Goal: Information Seeking & Learning: Learn about a topic

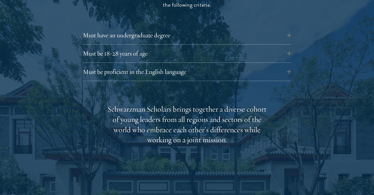
scroll to position [738, 0]
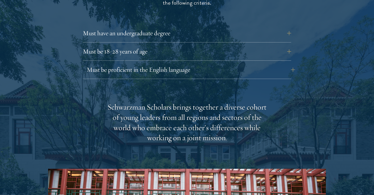
click at [284, 64] on button "Must be proficient in the English language" at bounding box center [191, 70] width 209 height 12
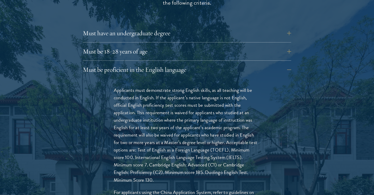
click at [208, 158] on p "Applicants must demonstrate strong English skills, as all teaching will be cond…" at bounding box center [187, 135] width 147 height 97
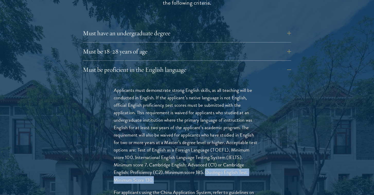
drag, startPoint x: 208, startPoint y: 157, endPoint x: 210, endPoint y: 165, distance: 8.2
click at [210, 165] on p "Applicants must demonstrate strong English skills, as all teaching will be cond…" at bounding box center [187, 135] width 147 height 97
copy p "Duolingo English Test. Minimum Score 130."
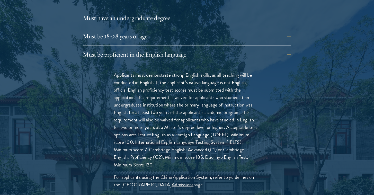
scroll to position [754, 0]
click at [286, 48] on button "Must be proficient in the English language" at bounding box center [191, 54] width 209 height 12
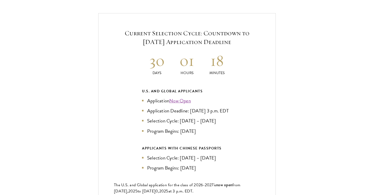
scroll to position [1106, 0]
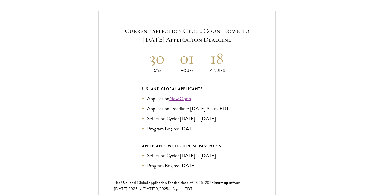
click at [178, 95] on link "Now Open" at bounding box center [180, 98] width 22 height 7
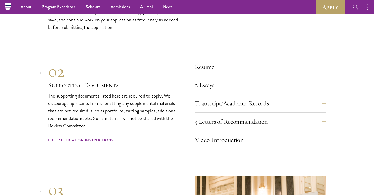
scroll to position [1733, 0]
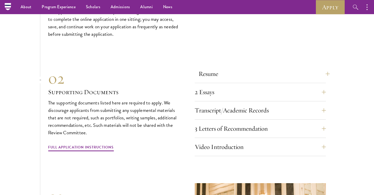
click at [248, 68] on button "Resume" at bounding box center [264, 74] width 131 height 12
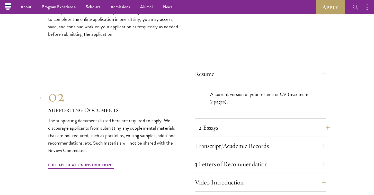
click at [249, 122] on button "2 Essays" at bounding box center [264, 128] width 131 height 12
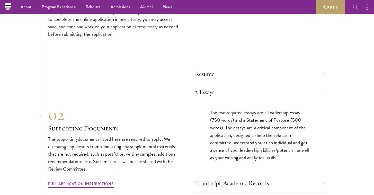
click at [280, 65] on div "Resume A current version of your resume or CV (maximum 2 pages). 2 Essays The t…" at bounding box center [260, 147] width 131 height 164
click at [276, 68] on button "Resume" at bounding box center [264, 74] width 131 height 12
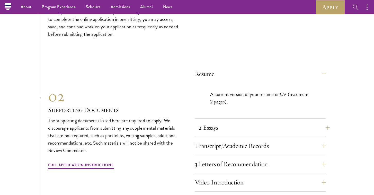
click at [287, 122] on button "2 Essays" at bounding box center [264, 128] width 131 height 12
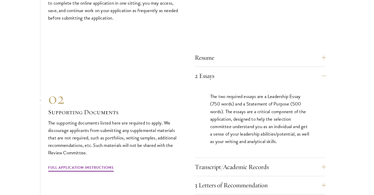
scroll to position [1750, 0]
click at [292, 160] on button "Transcript/Academic Records" at bounding box center [264, 166] width 131 height 12
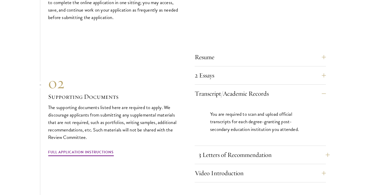
click at [292, 149] on button "3 Letters of Recommendation" at bounding box center [264, 155] width 131 height 12
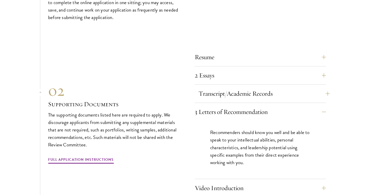
click at [292, 88] on button "Transcript/Academic Records" at bounding box center [264, 94] width 131 height 12
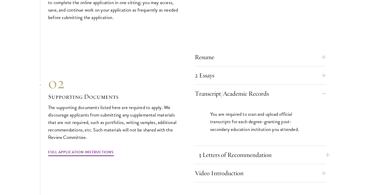
click at [296, 149] on button "3 Letters of Recommendation" at bounding box center [264, 155] width 131 height 12
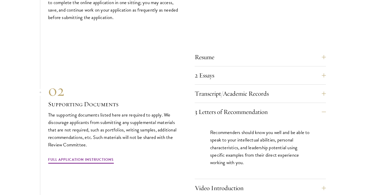
scroll to position [1756, 0]
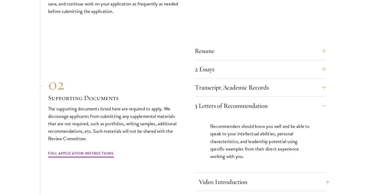
click at [287, 176] on button "Video Introduction" at bounding box center [264, 182] width 131 height 12
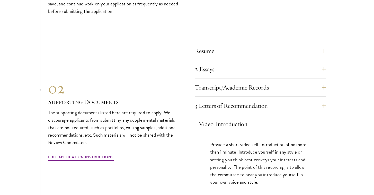
click at [275, 118] on button "Video Introduction" at bounding box center [264, 124] width 131 height 12
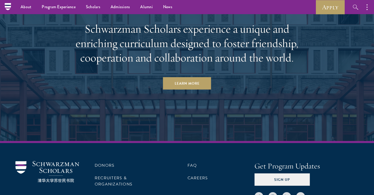
scroll to position [2628, 0]
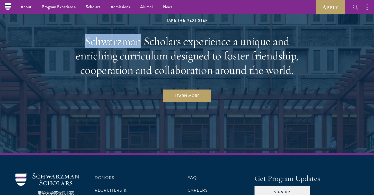
drag, startPoint x: 83, startPoint y: 30, endPoint x: 139, endPoint y: 31, distance: 55.4
click at [139, 34] on h2 "Schwarzman Scholars experience a unique and enriching curriculum designed to fo…" at bounding box center [186, 55] width 239 height 43
copy h2 "Schwarzman"
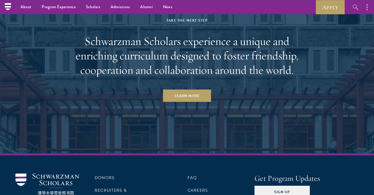
click at [90, 83] on div "Take the Next Step Schwarzman Scholars experience a unique and enriching curric…" at bounding box center [186, 59] width 239 height 85
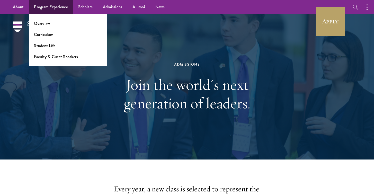
scroll to position [0, 0]
click at [50, 35] on link "Curriculum" at bounding box center [43, 35] width 19 height 6
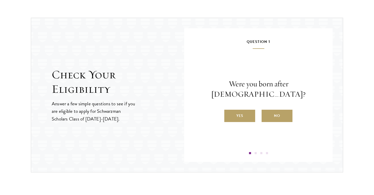
scroll to position [527, 0]
click at [243, 109] on label "Yes" at bounding box center [240, 115] width 31 height 12
click at [229, 110] on input "Yes" at bounding box center [227, 112] width 5 height 5
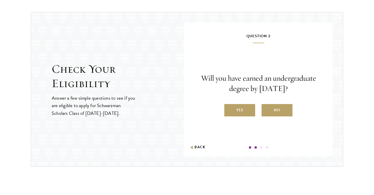
scroll to position [533, 0]
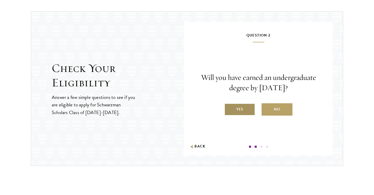
click at [245, 113] on label "Yes" at bounding box center [240, 110] width 31 height 12
click at [229, 109] on input "Yes" at bounding box center [227, 106] width 5 height 5
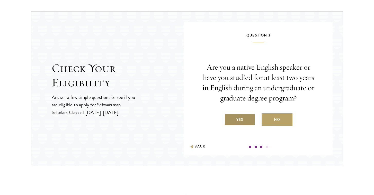
click at [240, 123] on label "Yes" at bounding box center [240, 120] width 31 height 12
click at [229, 119] on input "Yes" at bounding box center [227, 116] width 5 height 5
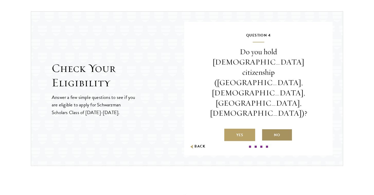
click at [283, 129] on label "No" at bounding box center [277, 135] width 31 height 12
click at [266, 130] on input "No" at bounding box center [264, 132] width 5 height 5
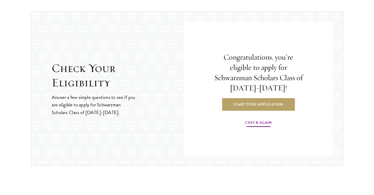
click at [263, 125] on link "Check Again" at bounding box center [258, 124] width 27 height 8
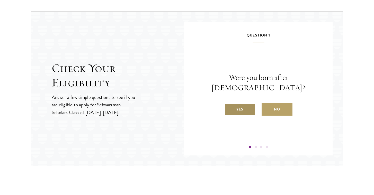
click at [243, 106] on label "Yes" at bounding box center [240, 110] width 31 height 12
click at [229, 106] on input "Yes" at bounding box center [227, 106] width 5 height 5
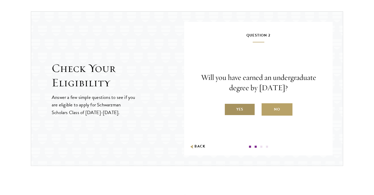
click at [244, 110] on label "Yes" at bounding box center [240, 110] width 31 height 12
click at [229, 109] on input "Yes" at bounding box center [227, 106] width 5 height 5
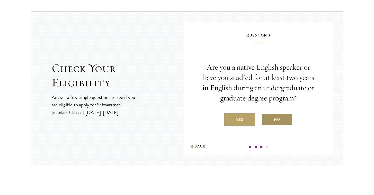
click at [279, 118] on label "No" at bounding box center [277, 120] width 31 height 12
click at [266, 118] on input "No" at bounding box center [264, 116] width 5 height 5
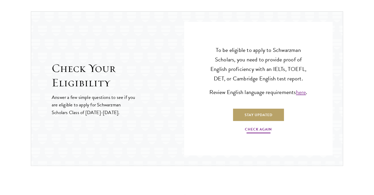
click at [263, 130] on link "Check Again" at bounding box center [258, 130] width 27 height 8
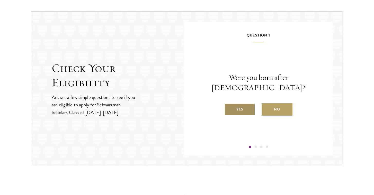
click at [245, 104] on label "Yes" at bounding box center [240, 110] width 31 height 12
click at [229, 104] on input "Yes" at bounding box center [227, 106] width 5 height 5
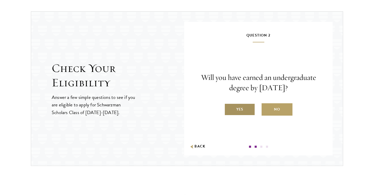
click at [244, 110] on label "Yes" at bounding box center [240, 110] width 31 height 12
click at [229, 109] on input "Yes" at bounding box center [227, 106] width 5 height 5
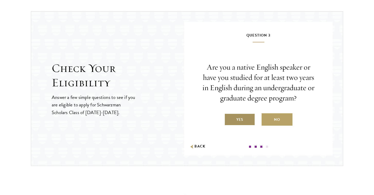
click at [247, 120] on label "Yes" at bounding box center [240, 120] width 31 height 12
click at [229, 119] on input "Yes" at bounding box center [227, 116] width 5 height 5
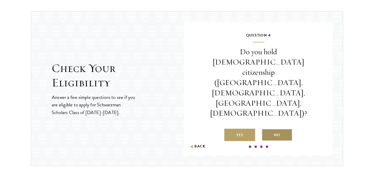
click at [279, 129] on label "No" at bounding box center [277, 135] width 31 height 12
click at [266, 130] on input "No" at bounding box center [264, 132] width 5 height 5
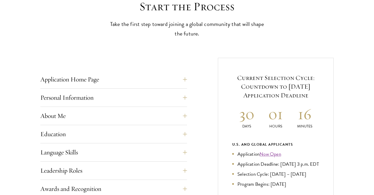
scroll to position [164, 0]
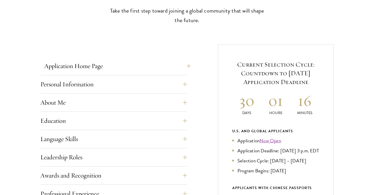
click at [186, 65] on button "Application Home Page" at bounding box center [117, 66] width 147 height 12
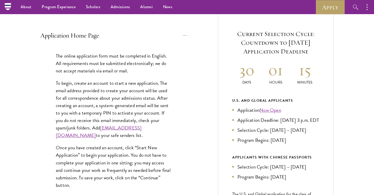
scroll to position [190, 0]
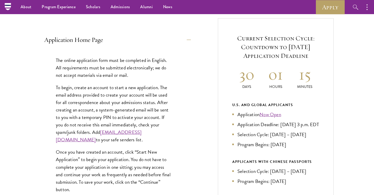
click at [181, 41] on button "Application Home Page" at bounding box center [117, 40] width 147 height 12
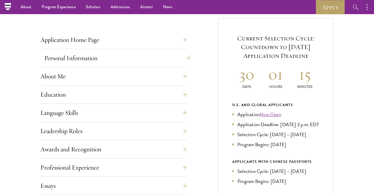
click at [183, 60] on button "Personal Information" at bounding box center [117, 58] width 147 height 12
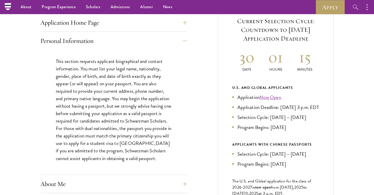
scroll to position [206, 0]
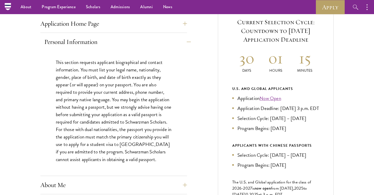
click at [185, 42] on button "Personal Information" at bounding box center [117, 42] width 147 height 12
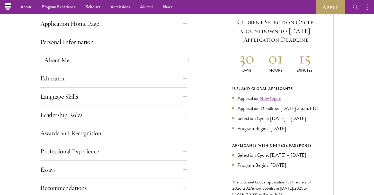
click at [187, 63] on button "About Me" at bounding box center [117, 60] width 147 height 12
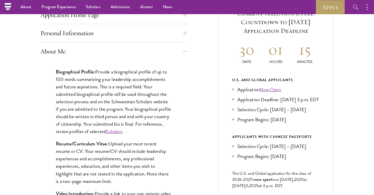
scroll to position [213, 0]
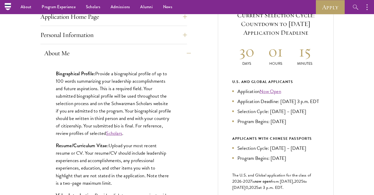
click at [185, 55] on button "About Me" at bounding box center [117, 53] width 147 height 12
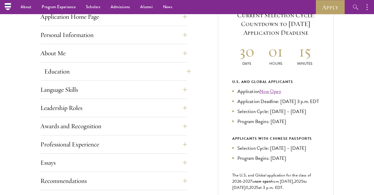
click at [182, 71] on button "Education" at bounding box center [117, 71] width 147 height 12
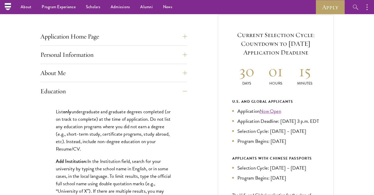
scroll to position [187, 0]
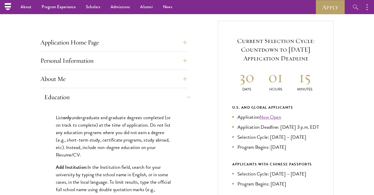
click at [184, 96] on button "Education" at bounding box center [117, 97] width 147 height 12
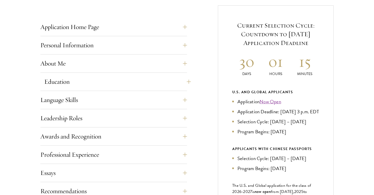
scroll to position [203, 0]
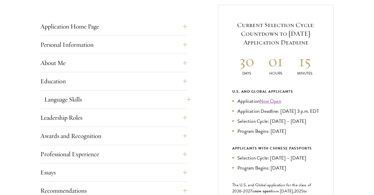
click at [185, 93] on button "Language Skills" at bounding box center [117, 99] width 147 height 12
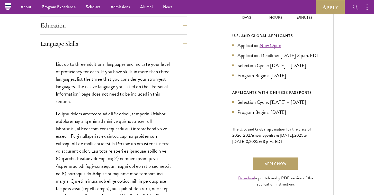
scroll to position [252, 0]
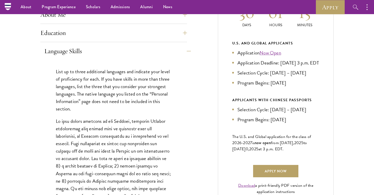
click at [186, 52] on button "Language Skills" at bounding box center [117, 51] width 147 height 12
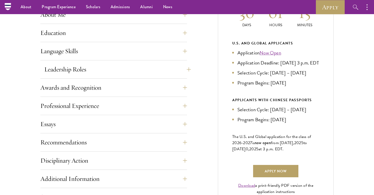
click at [186, 72] on button "Leadership Roles" at bounding box center [117, 69] width 147 height 12
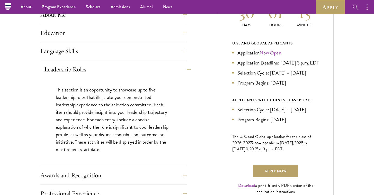
click at [186, 71] on button "Leadership Roles" at bounding box center [117, 69] width 147 height 12
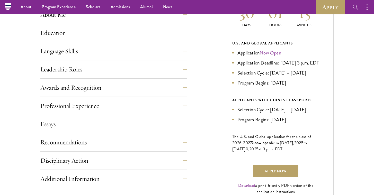
click at [187, 89] on div "Application Home Page The online application form must be completed in English.…" at bounding box center [187, 108] width 294 height 305
click at [185, 87] on button "Awards and Recognition" at bounding box center [117, 88] width 147 height 12
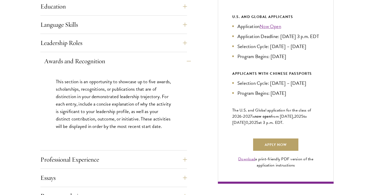
scroll to position [286, 0]
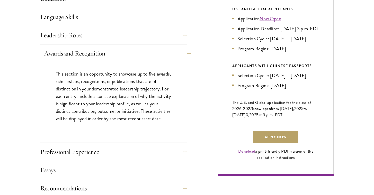
click at [187, 53] on button "Awards and Recognition" at bounding box center [117, 53] width 147 height 12
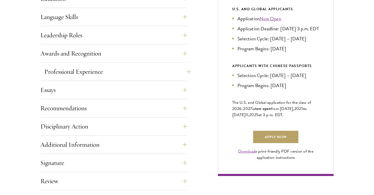
click at [186, 72] on button "Professional Experience" at bounding box center [117, 72] width 147 height 12
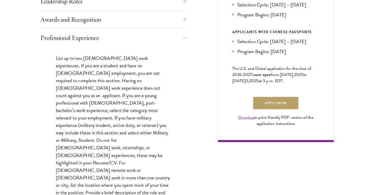
scroll to position [320, 0]
click at [185, 41] on button "Professional Experience" at bounding box center [117, 37] width 147 height 12
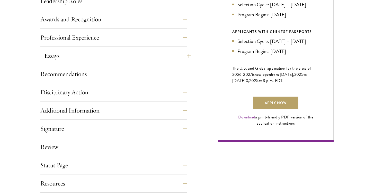
click at [187, 59] on button "Essays" at bounding box center [117, 56] width 147 height 12
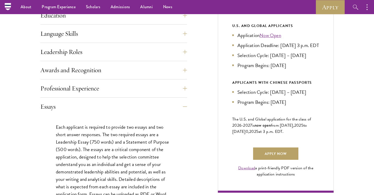
scroll to position [265, 0]
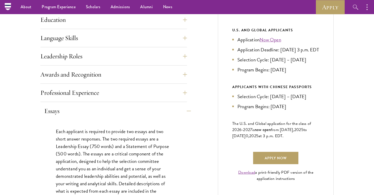
click at [185, 112] on button "Essays" at bounding box center [117, 111] width 147 height 12
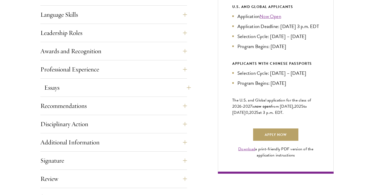
scroll to position [300, 0]
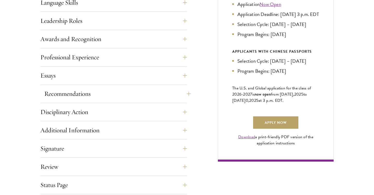
click at [184, 97] on button "Recommendations" at bounding box center [117, 94] width 147 height 12
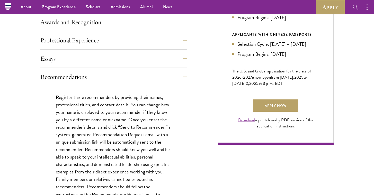
scroll to position [315, 0]
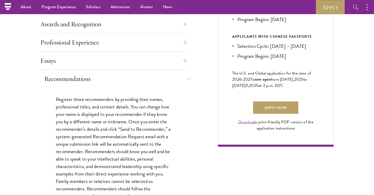
click at [184, 80] on button "Recommendations" at bounding box center [117, 79] width 147 height 12
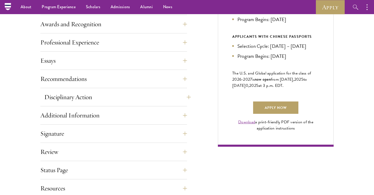
click at [185, 91] on button "Disciplinary Action" at bounding box center [117, 97] width 147 height 12
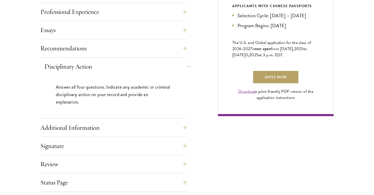
scroll to position [346, 0]
click at [185, 62] on button "Disciplinary Action" at bounding box center [117, 67] width 147 height 12
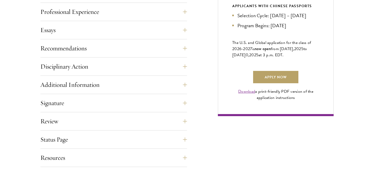
click at [188, 81] on div "Application Home Page The online application form must be completed in English.…" at bounding box center [187, 14] width 294 height 305
click at [188, 88] on div "Application Home Page The online application form must be completed in English.…" at bounding box center [187, 14] width 294 height 305
click at [183, 84] on button "Additional Information" at bounding box center [117, 85] width 147 height 12
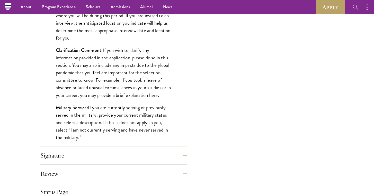
scroll to position [355, 0]
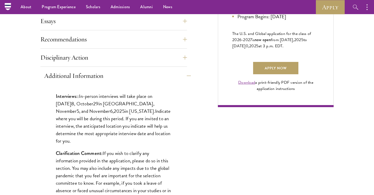
click at [184, 75] on button "Additional Information" at bounding box center [117, 76] width 147 height 12
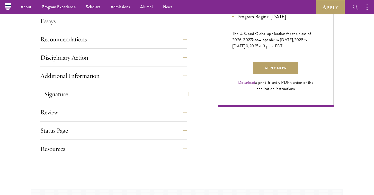
click at [187, 95] on button "Signature" at bounding box center [117, 94] width 147 height 12
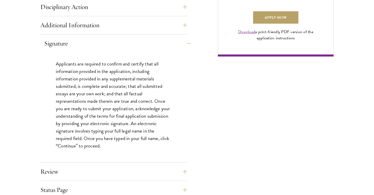
scroll to position [407, 0]
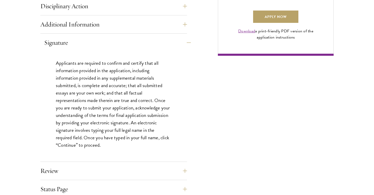
click at [185, 46] on button "Signature" at bounding box center [117, 43] width 147 height 12
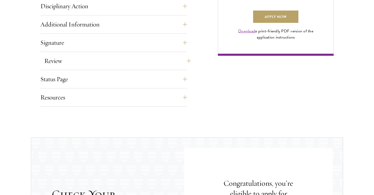
click at [183, 62] on button "Review" at bounding box center [117, 61] width 147 height 12
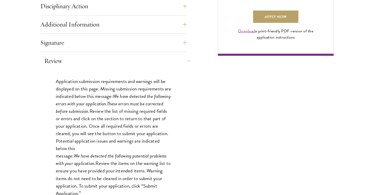
click at [183, 62] on button "Review" at bounding box center [117, 61] width 147 height 12
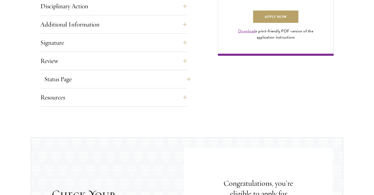
click at [184, 81] on button "Status Page" at bounding box center [117, 79] width 147 height 12
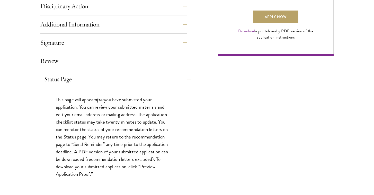
click at [184, 81] on button "Status Page" at bounding box center [117, 79] width 147 height 12
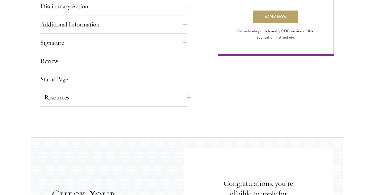
click at [184, 98] on button "Resources" at bounding box center [117, 97] width 147 height 12
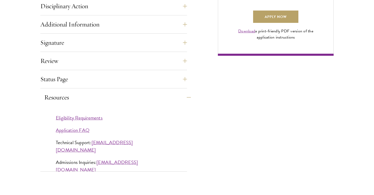
click at [184, 98] on button "Resources" at bounding box center [117, 97] width 147 height 12
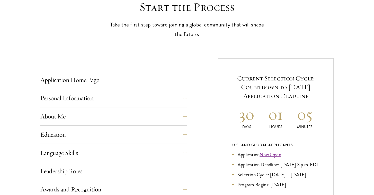
scroll to position [152, 0]
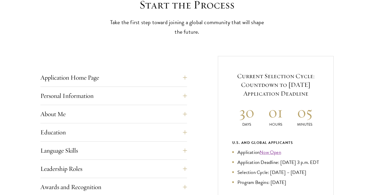
click at [185, 77] on button "Application Home Page" at bounding box center [117, 78] width 147 height 12
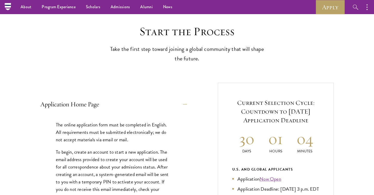
scroll to position [126, 0]
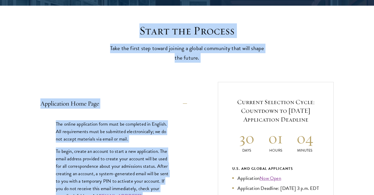
drag, startPoint x: 139, startPoint y: 28, endPoint x: 207, endPoint y: 65, distance: 77.7
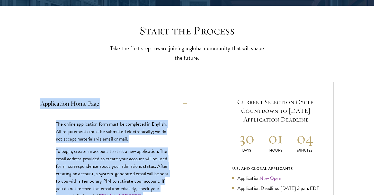
drag, startPoint x: 207, startPoint y: 65, endPoint x: 203, endPoint y: 62, distance: 5.3
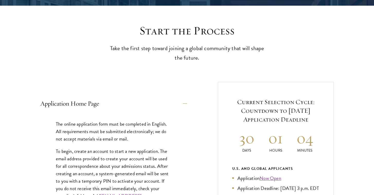
click at [204, 51] on p "Take the first step toward joining a global community that will shape the futur…" at bounding box center [187, 53] width 160 height 19
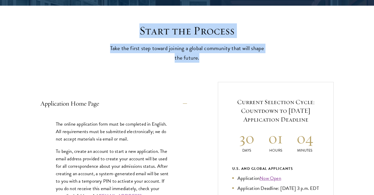
drag, startPoint x: 138, startPoint y: 29, endPoint x: 206, endPoint y: 59, distance: 73.8
click at [206, 59] on div "Start the Process Take the first step toward joining a global community that wi…" at bounding box center [187, 43] width 160 height 39
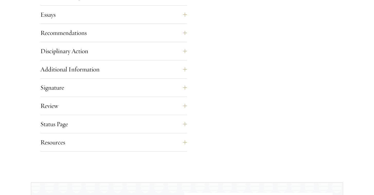
scroll to position [596, 0]
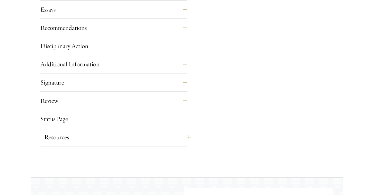
click at [183, 137] on button "Resources" at bounding box center [117, 137] width 147 height 12
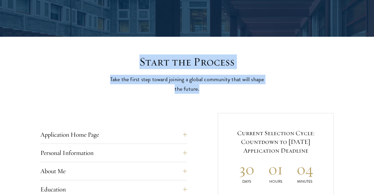
scroll to position [121, 0]
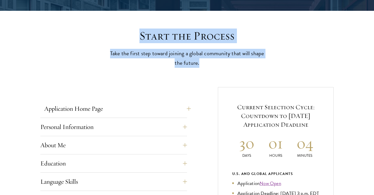
click at [184, 106] on button "Application Home Page" at bounding box center [117, 109] width 147 height 12
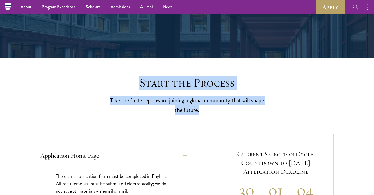
scroll to position [74, 0]
copy div "Start the Process Take the first step toward joining a global community that wi…"
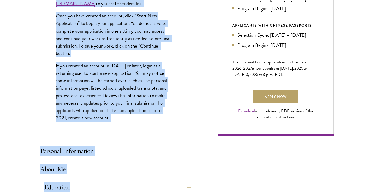
scroll to position [332, 0]
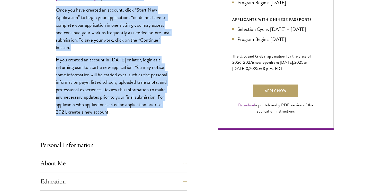
drag, startPoint x: 32, startPoint y: 44, endPoint x: 121, endPoint y: 118, distance: 115.7
click at [121, 118] on div "Start the Process Take the first step toward joining a global community that wi…" at bounding box center [187, 113] width 374 height 593
copy div "Application Home Page The online application form must be completed in English.…"
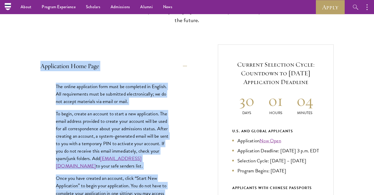
scroll to position [152, 0]
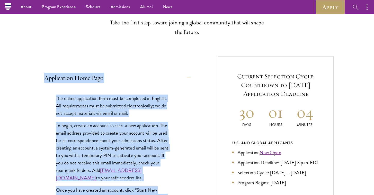
click at [187, 79] on button "Application Home Page" at bounding box center [117, 78] width 147 height 12
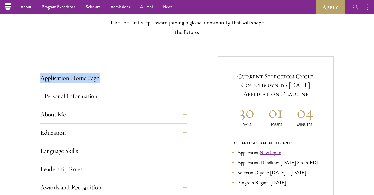
click at [186, 96] on button "Personal Information" at bounding box center [117, 96] width 147 height 12
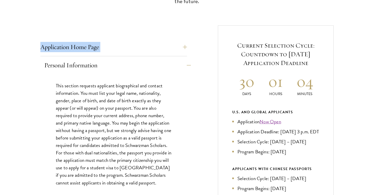
scroll to position [184, 0]
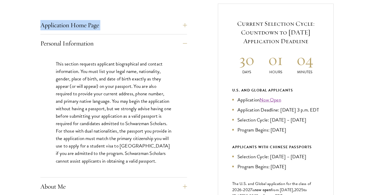
scroll to position [215, 0]
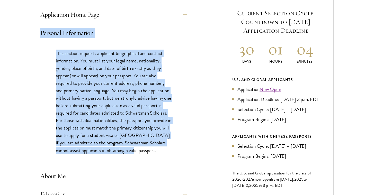
drag, startPoint x: 34, startPoint y: 59, endPoint x: 142, endPoint y: 156, distance: 145.7
click at [142, 156] on div "Start the Process Take the first step toward joining a global community that wi…" at bounding box center [187, 179] width 374 height 489
copy div "Personal Information This section requests applicant biographical and contact i…"
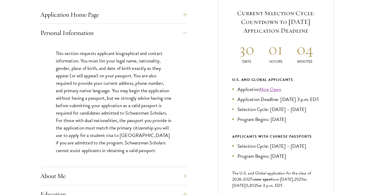
click at [184, 29] on button "Personal Information" at bounding box center [117, 33] width 147 height 12
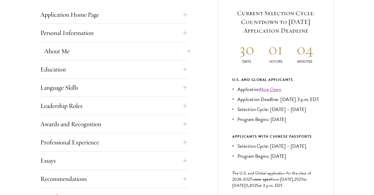
click at [185, 47] on button "About Me" at bounding box center [117, 51] width 147 height 12
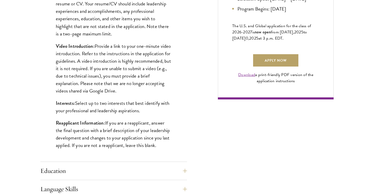
scroll to position [367, 0]
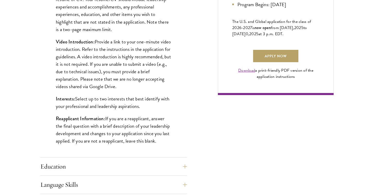
drag, startPoint x: 39, startPoint y: 49, endPoint x: 159, endPoint y: 145, distance: 154.1
click at [159, 145] on div "Start the Process Take the first step toward joining a global community that wi…" at bounding box center [187, 89] width 374 height 613
copy div "About Me Biographical Profile: Provide a biographical profile of up to 100 word…"
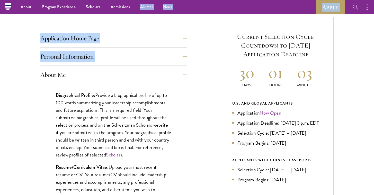
scroll to position [173, 0]
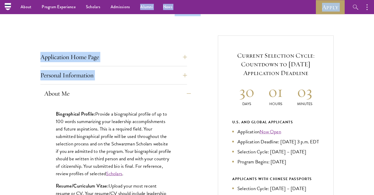
click at [186, 91] on button "About Me" at bounding box center [117, 94] width 147 height 12
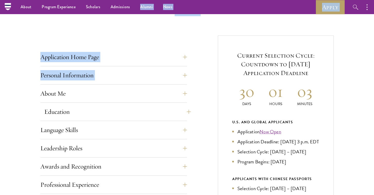
click at [186, 111] on button "Education" at bounding box center [117, 112] width 147 height 12
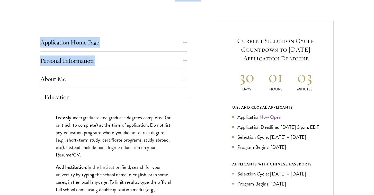
scroll to position [196, 0]
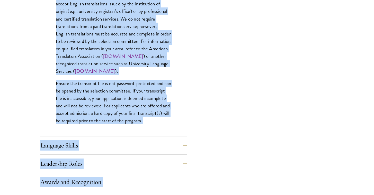
scroll to position [775, 0]
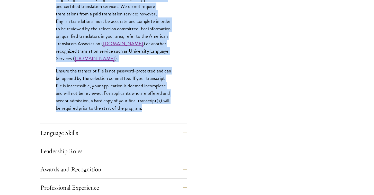
drag, startPoint x: 34, startPoint y: 85, endPoint x: 107, endPoint y: 108, distance: 76.4
copy div "Education List only undergraduate and graduate degrees completed (or on track t…"
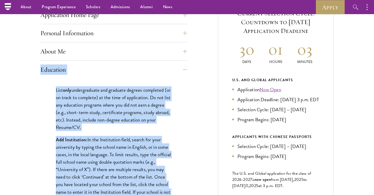
scroll to position [188, 0]
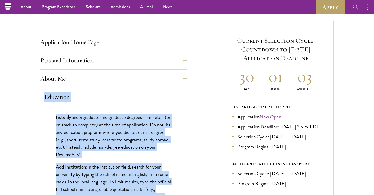
click at [184, 97] on button "Education" at bounding box center [117, 97] width 147 height 12
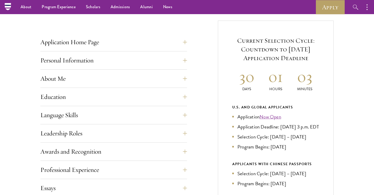
click at [187, 111] on div "Application Home Page The online application form must be completed in English.…" at bounding box center [187, 173] width 294 height 305
click at [182, 115] on button "Language Skills" at bounding box center [117, 115] width 147 height 12
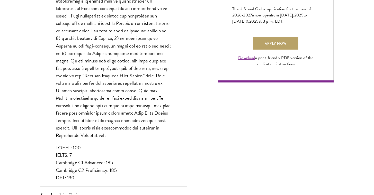
scroll to position [397, 0]
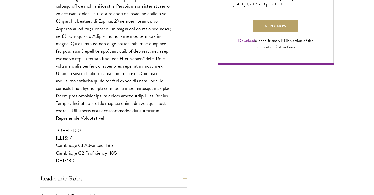
drag, startPoint x: 30, startPoint y: 73, endPoint x: 97, endPoint y: 156, distance: 106.8
click at [97, 156] on div "Start the Process Take the first step toward joining a global community that wi…" at bounding box center [187, 62] width 374 height 618
copy div "Language Skills List up to three additional languages and indicate your level o…"
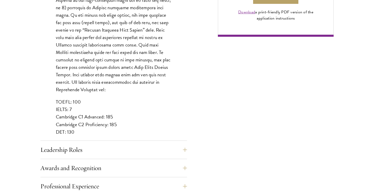
scroll to position [458, 0]
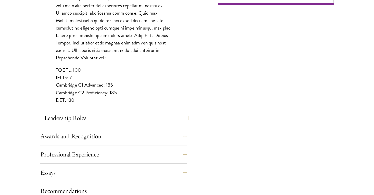
click at [186, 116] on button "Leadership Roles" at bounding box center [117, 118] width 147 height 12
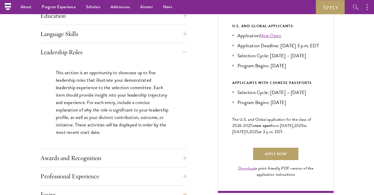
scroll to position [270, 0]
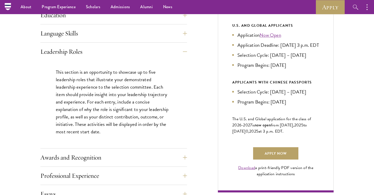
click at [18, 75] on div "Start the Process Take the first step toward joining a global community that wi…" at bounding box center [187, 105] width 374 height 451
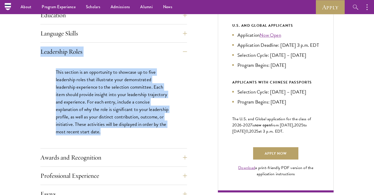
drag, startPoint x: 30, startPoint y: 47, endPoint x: 109, endPoint y: 134, distance: 117.7
click at [109, 134] on div "Start the Process Take the first step toward joining a global community that wi…" at bounding box center [187, 105] width 374 height 451
copy div "Leadership Roles This section is an opportunity to showcase up to five leadersh…"
click at [187, 50] on div "Application Home Page The online application form must be completed in English.…" at bounding box center [187, 135] width 294 height 393
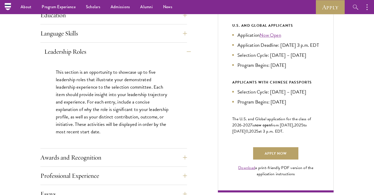
click at [185, 51] on button "Leadership Roles" at bounding box center [117, 52] width 147 height 12
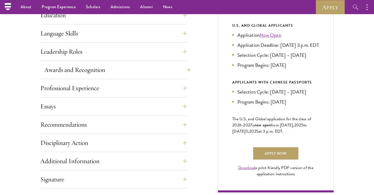
click at [186, 68] on button "Awards and Recognition" at bounding box center [117, 70] width 147 height 12
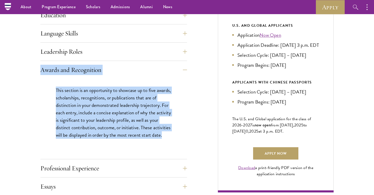
drag, startPoint x: 36, startPoint y: 66, endPoint x: 80, endPoint y: 151, distance: 95.6
click at [80, 151] on div "Start the Process Take the first step toward joining a global community that wi…" at bounding box center [187, 102] width 374 height 444
copy div "Awards and Recognition This section is an opportunity to showcase up to five aw…"
click at [183, 67] on button "Awards and Recognition" at bounding box center [117, 70] width 147 height 12
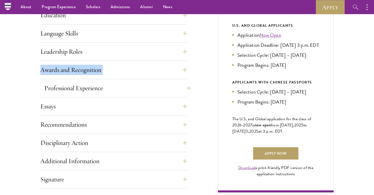
click at [186, 88] on button "Professional Experience" at bounding box center [117, 88] width 147 height 12
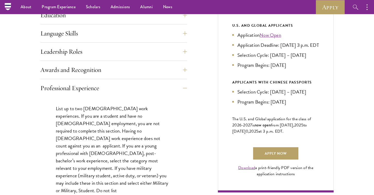
click at [42, 98] on div "List up to two full-time work experiences. If you are a student and have no ful…" at bounding box center [113, 189] width 147 height 185
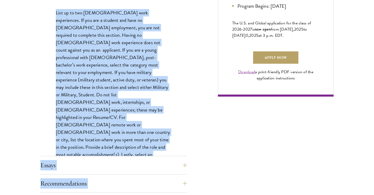
scroll to position [369, 0]
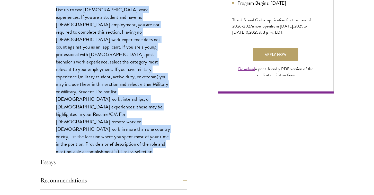
drag, startPoint x: 32, startPoint y: 86, endPoint x: 102, endPoint y: 139, distance: 87.4
click at [102, 139] on div "Start the Process Take the first step toward joining a global community that wi…" at bounding box center [187, 40] width 374 height 519
copy div "Professional Experience List up to two full-time work experiences. If you are a…"
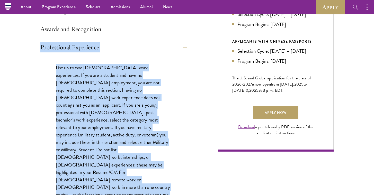
scroll to position [310, 0]
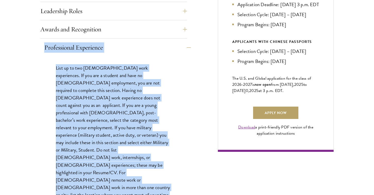
click at [186, 47] on button "Professional Experience" at bounding box center [117, 47] width 147 height 12
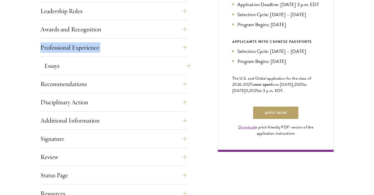
click at [185, 69] on button "Essays" at bounding box center [117, 66] width 147 height 12
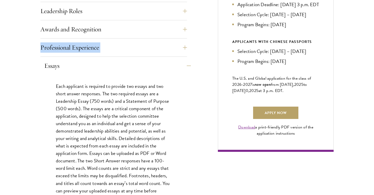
click at [185, 68] on button "Essays" at bounding box center [117, 66] width 147 height 12
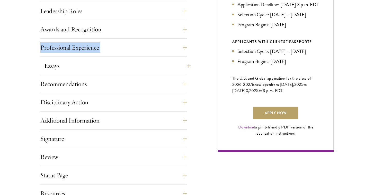
click at [185, 68] on button "Essays" at bounding box center [117, 66] width 147 height 12
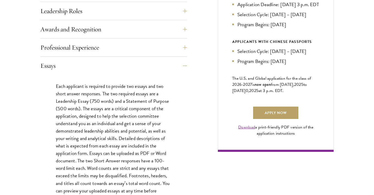
click at [32, 61] on div "Start the Process Take the first step toward joining a global community that wi…" at bounding box center [187, 105] width 374 height 531
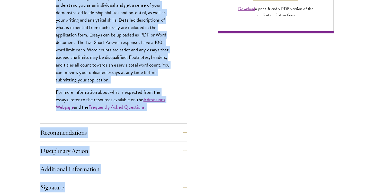
scroll to position [463, 0]
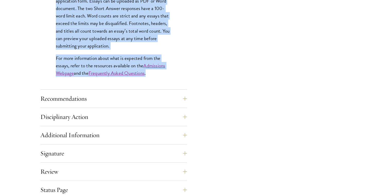
drag, startPoint x: 36, startPoint y: 65, endPoint x: 155, endPoint y: 75, distance: 119.1
copy div "Essays Each applicant is required to provide two essays and two short answer re…"
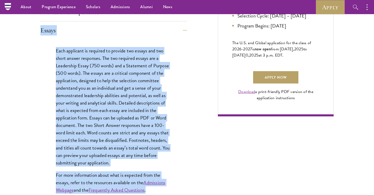
scroll to position [254, 0]
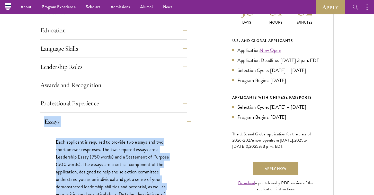
click at [189, 118] on button "Essays" at bounding box center [117, 122] width 147 height 12
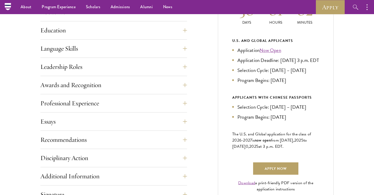
click at [205, 132] on div "Application Home Page The online application form must be completed in English.…" at bounding box center [187, 106] width 294 height 305
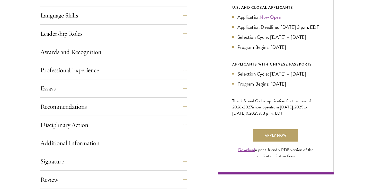
scroll to position [294, 0]
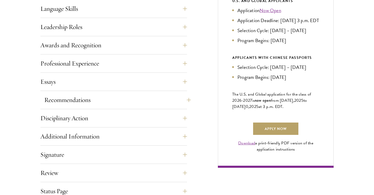
click at [185, 102] on button "Recommendations" at bounding box center [117, 100] width 147 height 12
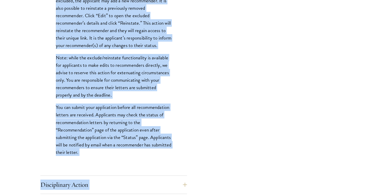
scroll to position [664, 0]
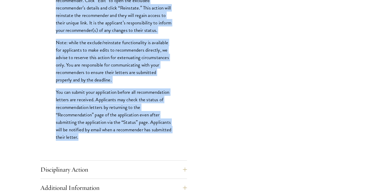
drag, startPoint x: 27, startPoint y: 66, endPoint x: 114, endPoint y: 146, distance: 117.5
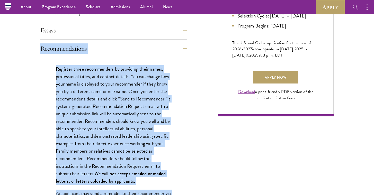
scroll to position [303, 0]
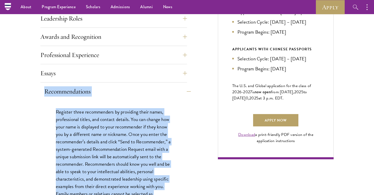
click at [185, 90] on button "Recommendations" at bounding box center [117, 91] width 147 height 12
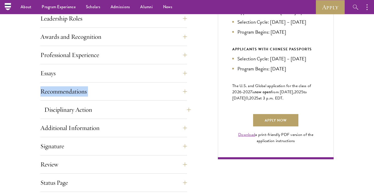
click at [185, 110] on button "Disciplinary Action" at bounding box center [117, 110] width 147 height 12
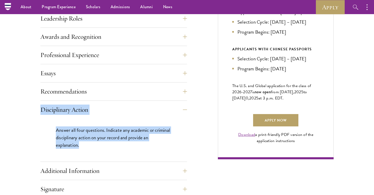
drag, startPoint x: 33, startPoint y: 107, endPoint x: 92, endPoint y: 153, distance: 74.8
click at [92, 153] on div "Start the Process Take the first step toward joining a global community that wi…" at bounding box center [187, 50] width 374 height 407
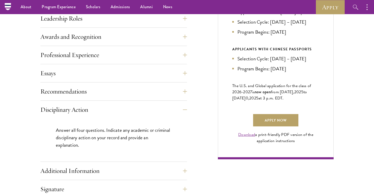
click at [207, 118] on div "Application Home Page The online application form must be completed in English.…" at bounding box center [187, 80] width 294 height 348
click at [186, 108] on button "Disciplinary Action" at bounding box center [117, 110] width 147 height 12
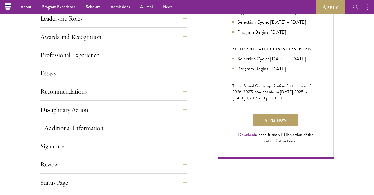
click at [187, 126] on button "Additional Information" at bounding box center [117, 128] width 147 height 12
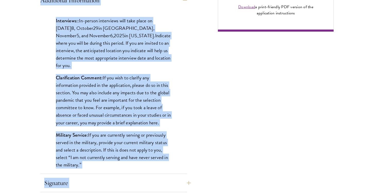
scroll to position [436, 0]
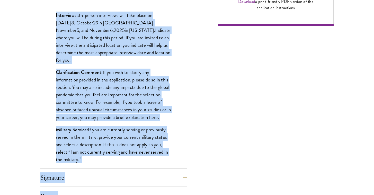
drag, startPoint x: 33, startPoint y: 88, endPoint x: 110, endPoint y: 157, distance: 102.7
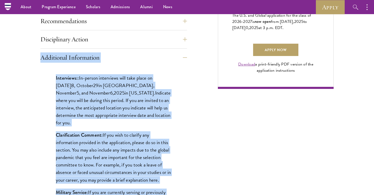
scroll to position [369, 0]
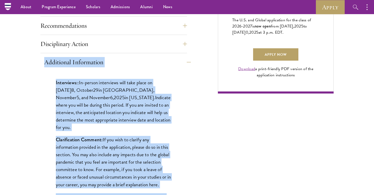
click at [186, 61] on button "Additional Information" at bounding box center [117, 62] width 147 height 12
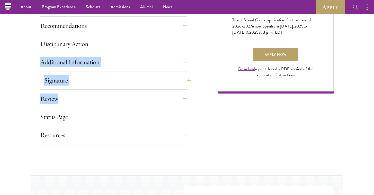
click at [186, 81] on button "Signature" at bounding box center [117, 80] width 147 height 12
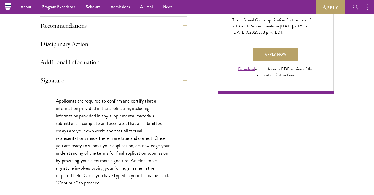
click at [27, 87] on div "Start the Process Take the first step toward joining a global community that wi…" at bounding box center [187, 18] width 374 height 474
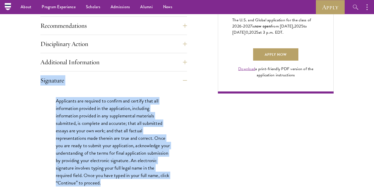
drag, startPoint x: 27, startPoint y: 78, endPoint x: 107, endPoint y: 181, distance: 130.3
click at [107, 181] on div "Start the Process Take the first step toward joining a global community that wi…" at bounding box center [187, 18] width 374 height 474
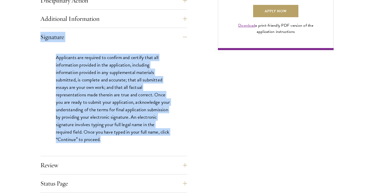
scroll to position [414, 0]
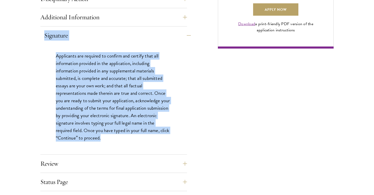
click at [185, 33] on button "Signature" at bounding box center [117, 35] width 147 height 12
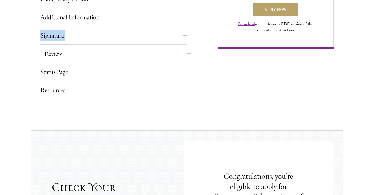
click at [184, 56] on button "Review" at bounding box center [117, 54] width 147 height 12
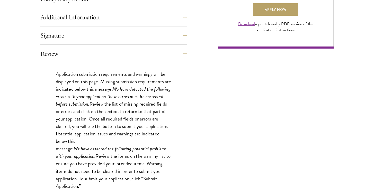
click at [34, 51] on div "Start the Process Take the first step toward joining a global community that wi…" at bounding box center [187, 1] width 374 height 531
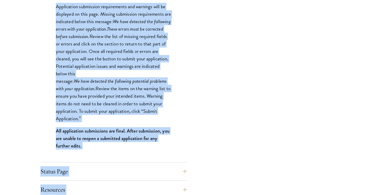
scroll to position [493, 0]
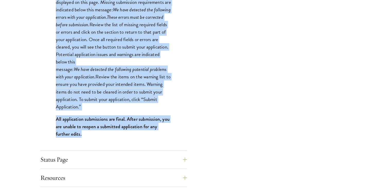
drag, startPoint x: 34, startPoint y: 51, endPoint x: 102, endPoint y: 138, distance: 110.9
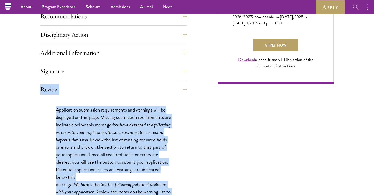
scroll to position [378, 0]
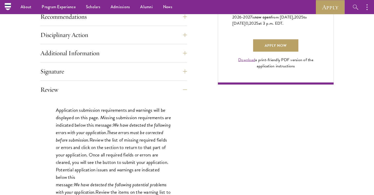
click at [214, 103] on div "Application Home Page The online application form must be completed in English.…" at bounding box center [187, 67] width 294 height 472
click at [187, 88] on button "Review" at bounding box center [117, 90] width 147 height 12
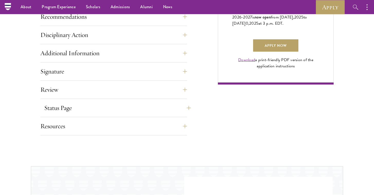
click at [185, 108] on button "Status Page" at bounding box center [117, 108] width 147 height 12
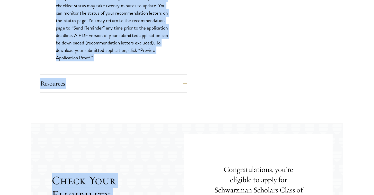
scroll to position [532, 0]
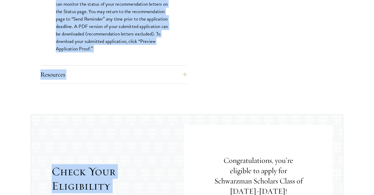
drag, startPoint x: 29, startPoint y: 104, endPoint x: 102, endPoint y: 44, distance: 94.6
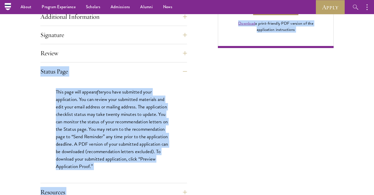
scroll to position [412, 0]
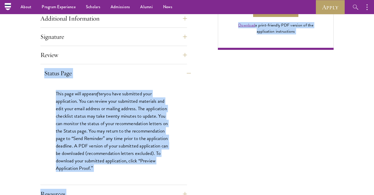
click at [185, 75] on button "Status Page" at bounding box center [117, 73] width 147 height 12
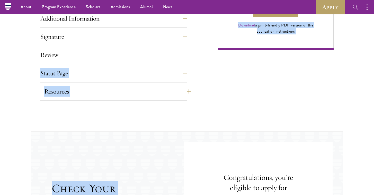
click at [92, 93] on button "Resources" at bounding box center [117, 91] width 147 height 12
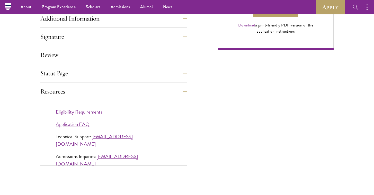
drag, startPoint x: 29, startPoint y: 89, endPoint x: 184, endPoint y: 153, distance: 167.5
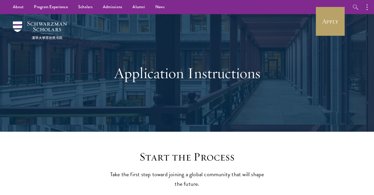
scroll to position [0, 0]
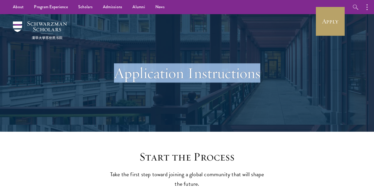
drag, startPoint x: 116, startPoint y: 73, endPoint x: 273, endPoint y: 69, distance: 157.9
click at [273, 69] on h1 "Application Instructions" at bounding box center [187, 73] width 178 height 19
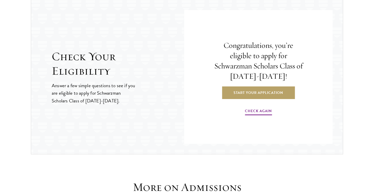
scroll to position [611, 0]
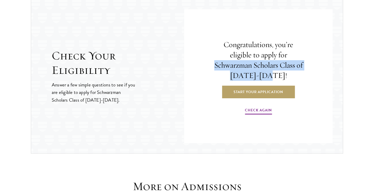
drag, startPoint x: 213, startPoint y: 62, endPoint x: 280, endPoint y: 76, distance: 67.8
click at [280, 76] on h4 "Congratulations, you’re eligible to apply for Schwarzman Scholars Class of 2026…" at bounding box center [259, 60] width 92 height 41
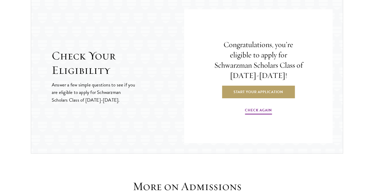
click at [353, 86] on section "Check Your Eligibility Answer a few simple questions to see if you are eligible…" at bounding box center [187, 76] width 374 height 155
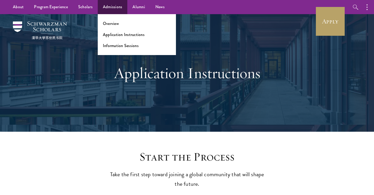
scroll to position [0, 0]
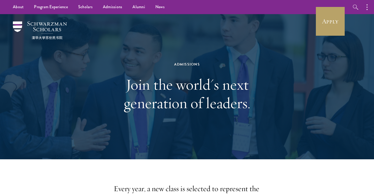
click at [251, 0] on ul "About Overview Leadership Donors Program Experience Overview Curriculum Student…" at bounding box center [134, 7] width 253 height 14
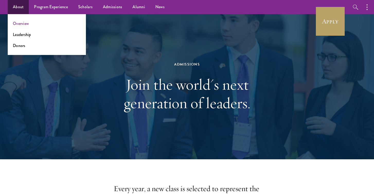
click at [24, 25] on link "Overview" at bounding box center [21, 24] width 16 height 6
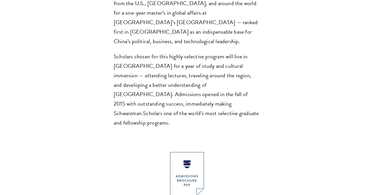
scroll to position [449, 0]
click at [189, 152] on img at bounding box center [187, 174] width 34 height 44
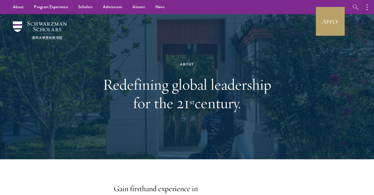
scroll to position [0, 0]
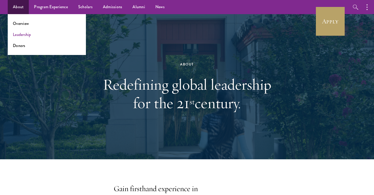
click at [26, 35] on link "Leadership" at bounding box center [22, 35] width 18 height 6
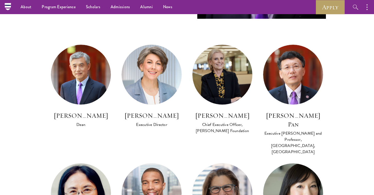
scroll to position [273, 0]
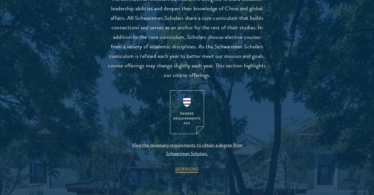
scroll to position [603, 0]
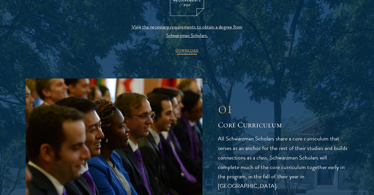
click at [192, 49] on span "DOWNLOAD" at bounding box center [187, 51] width 23 height 8
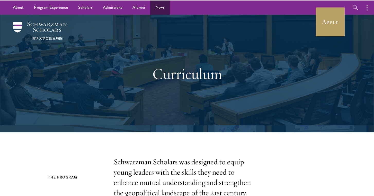
scroll to position [0, 0]
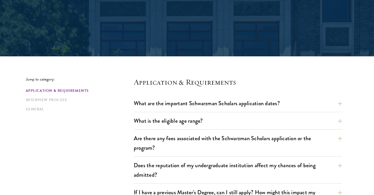
scroll to position [76, 0]
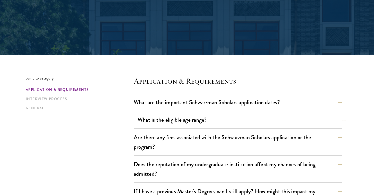
click at [152, 122] on button "What is the eligible age range?" at bounding box center [242, 120] width 209 height 12
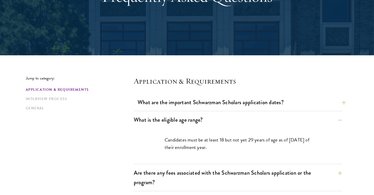
click at [193, 102] on button "What are the important Schwarzman Scholars application dates?" at bounding box center [242, 103] width 209 height 12
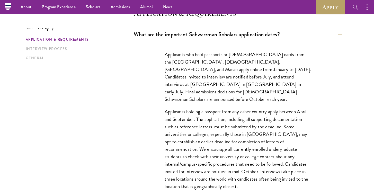
scroll to position [106, 0]
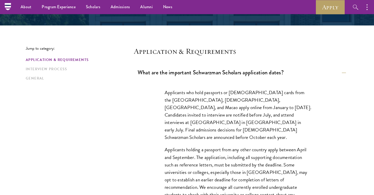
click at [212, 75] on button "What are the important Schwarzman Scholars application dates?" at bounding box center [242, 73] width 209 height 12
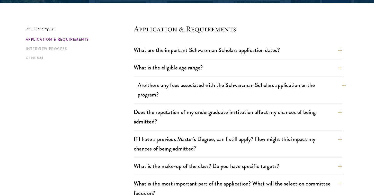
scroll to position [133, 0]
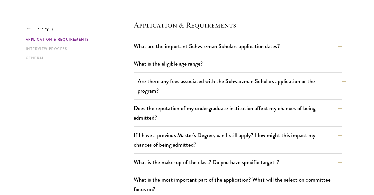
click at [218, 91] on button "Are there any fees associated with the Schwarzman Scholars application or the p…" at bounding box center [242, 85] width 209 height 21
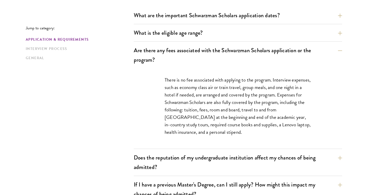
scroll to position [163, 0]
click at [340, 50] on button "Are there any fees associated with the Schwarzman Scholars application or the p…" at bounding box center [242, 55] width 209 height 21
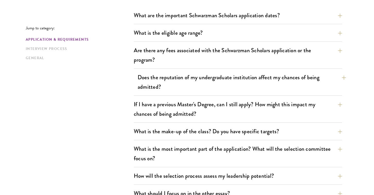
click at [335, 84] on button "Does the reputation of my undergraduate institution affect my chances of being …" at bounding box center [242, 82] width 209 height 21
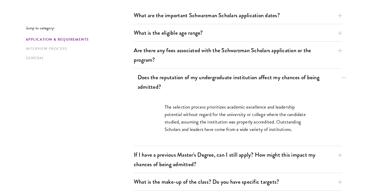
click at [339, 77] on button "Does the reputation of my undergraduate institution affect my chances of being …" at bounding box center [242, 82] width 209 height 21
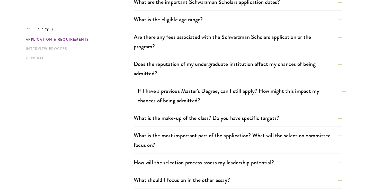
scroll to position [181, 0]
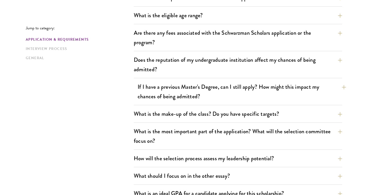
click at [333, 94] on button "If I have a previous Master's Degree, can I still apply? How might this impact …" at bounding box center [242, 91] width 209 height 21
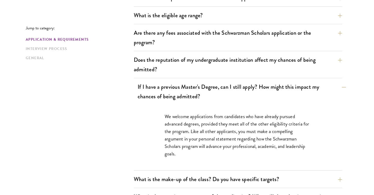
click at [334, 94] on button "If I have a previous Master's Degree, can I still apply? How might this impact …" at bounding box center [242, 91] width 209 height 21
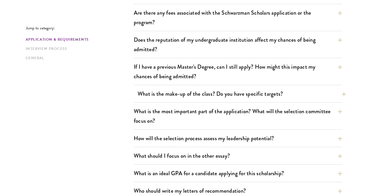
scroll to position [203, 0]
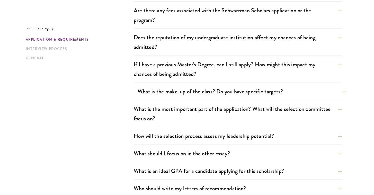
click at [308, 90] on button "What is the make-up of the class? Do you have specific targets?" at bounding box center [242, 92] width 209 height 12
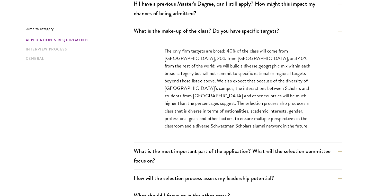
scroll to position [265, 0]
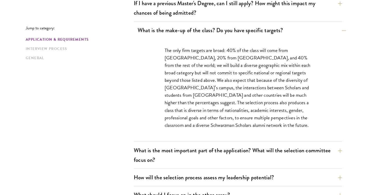
click at [339, 32] on button "What is the make-up of the class? Do you have specific targets?" at bounding box center [242, 30] width 209 height 12
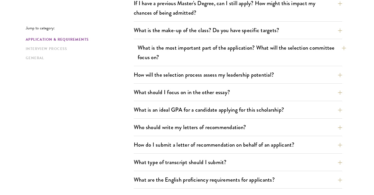
click at [334, 54] on button "What is the most important part of the application? What will the selection com…" at bounding box center [242, 52] width 209 height 21
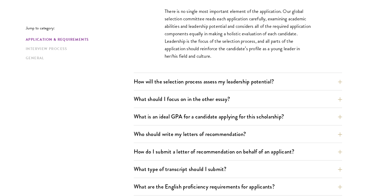
scroll to position [332, 0]
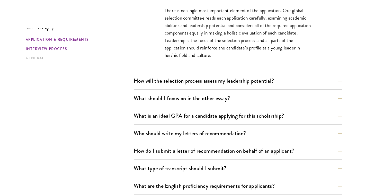
click at [61, 48] on link "Interview Process" at bounding box center [78, 48] width 105 height 5
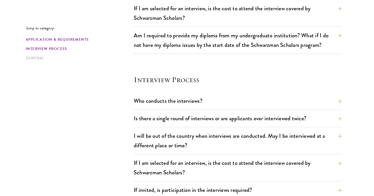
scroll to position [647, 0]
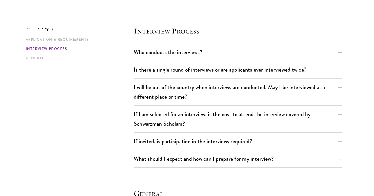
click at [215, 58] on div "Who conducts the interviews? Interview panelists are distinguished senior figur…" at bounding box center [238, 53] width 209 height 15
click at [210, 54] on button "Who conducts the interviews?" at bounding box center [242, 52] width 209 height 12
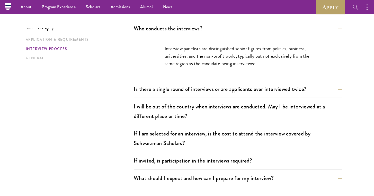
scroll to position [592, 0]
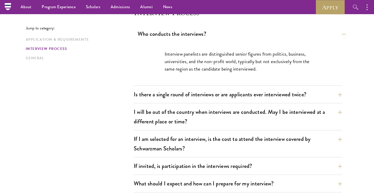
click at [231, 38] on button "Who conducts the interviews?" at bounding box center [242, 34] width 209 height 12
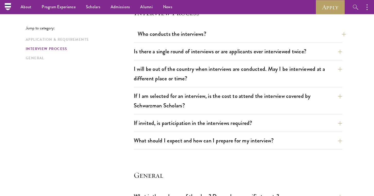
click at [244, 39] on button "Who conducts the interviews?" at bounding box center [242, 34] width 209 height 12
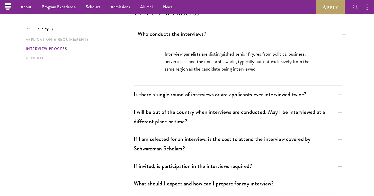
click at [243, 36] on button "Who conducts the interviews?" at bounding box center [242, 34] width 209 height 12
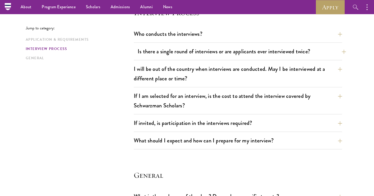
click at [249, 50] on button "Is there a single round of interviews or are applicants ever interviewed twice?" at bounding box center [242, 52] width 209 height 12
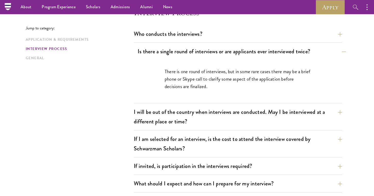
click at [250, 47] on button "Is there a single round of interviews or are applicants ever interviewed twice?" at bounding box center [242, 52] width 209 height 12
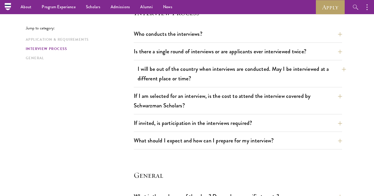
click at [246, 76] on button "I will be out of the country when interviews are conducted. May I be interviewe…" at bounding box center [242, 73] width 209 height 21
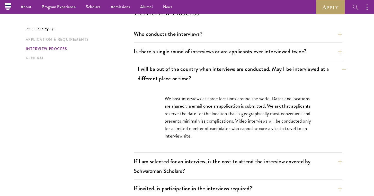
click at [246, 75] on button "I will be out of the country when interviews are conducted. May I be interviewe…" at bounding box center [242, 73] width 209 height 21
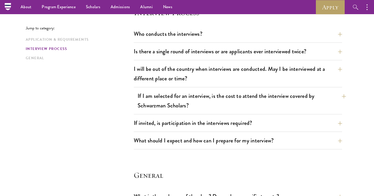
click at [237, 105] on button "If I am selected for an interview, is the cost to attend the interview covered …" at bounding box center [242, 100] width 209 height 21
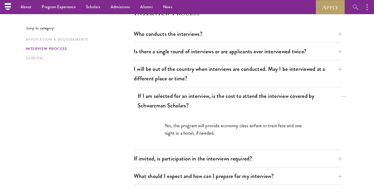
click at [234, 101] on button "If I am selected for an interview, is the cost to attend the interview covered …" at bounding box center [242, 100] width 209 height 21
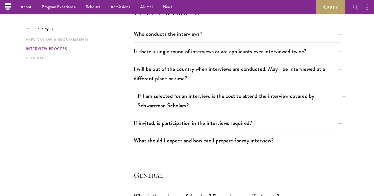
click at [242, 104] on button "If I am selected for an interview, is the cost to attend the interview covered …" at bounding box center [242, 100] width 209 height 21
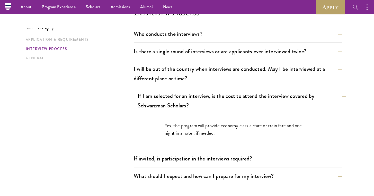
click at [242, 104] on button "If I am selected for an interview, is the cost to attend the interview covered …" at bounding box center [242, 100] width 209 height 21
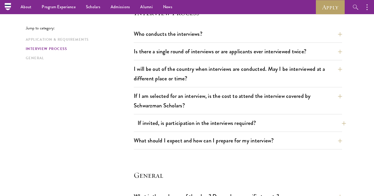
click at [260, 126] on button "If invited, is participation in the interviews required?" at bounding box center [242, 123] width 209 height 12
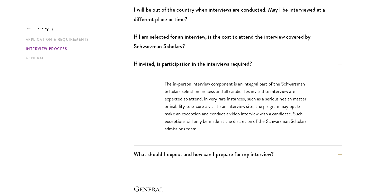
scroll to position [652, 0]
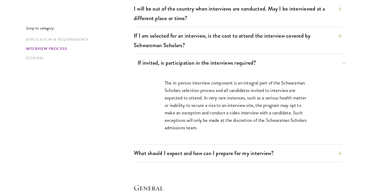
click at [179, 64] on button "If invited, is participation in the interviews required?" at bounding box center [242, 63] width 209 height 12
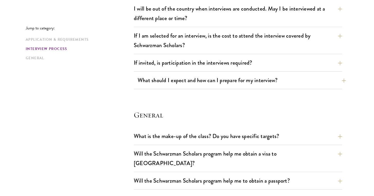
click at [205, 82] on button "What should I expect and how can I prepare for my interview?" at bounding box center [242, 80] width 209 height 12
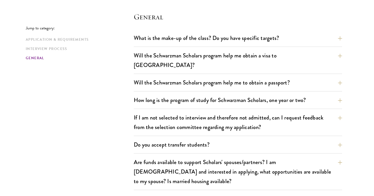
scroll to position [1079, 0]
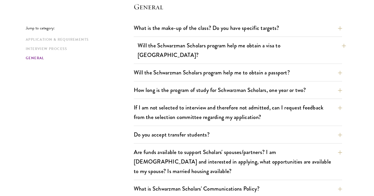
click at [199, 49] on button "Will the Schwarzman Scholars program help me obtain a visa to China?" at bounding box center [242, 50] width 209 height 21
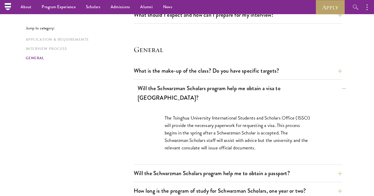
scroll to position [717, 0]
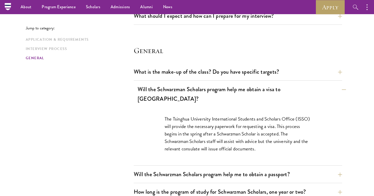
click at [218, 84] on button "Will the Schwarzman Scholars program help me obtain a visa to China?" at bounding box center [242, 93] width 209 height 21
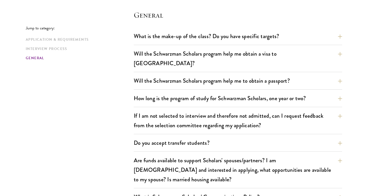
scroll to position [755, 0]
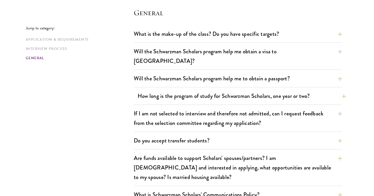
click at [160, 90] on button "How long is the program of study for Schwarzman Scholars, one year or two?" at bounding box center [242, 96] width 209 height 12
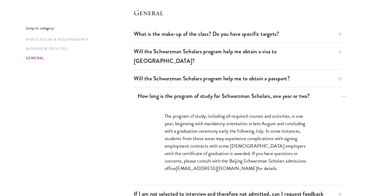
click at [156, 90] on button "How long is the program of study for Schwarzman Scholars, one year or two?" at bounding box center [242, 96] width 209 height 12
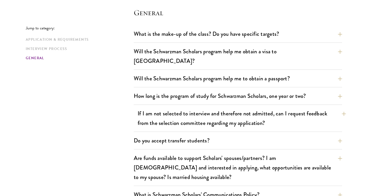
click at [141, 108] on button "If I am not selected to interview and therefore not admitted, can I request fee…" at bounding box center [242, 118] width 209 height 21
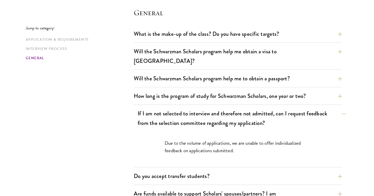
click at [139, 108] on button "If I am not selected to interview and therefore not admitted, can I request fee…" at bounding box center [242, 118] width 209 height 21
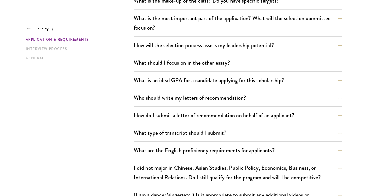
scroll to position [300, 0]
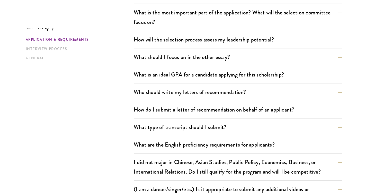
click at [169, 81] on div "What is an ideal GPA for a candidate applying for this scholarship? GPAs and gr…" at bounding box center [238, 76] width 209 height 15
click at [172, 77] on button "What is an ideal GPA for a candidate applying for this scholarship?" at bounding box center [242, 75] width 209 height 12
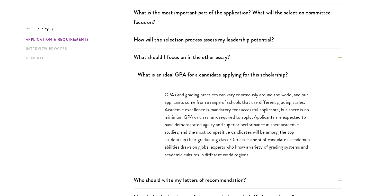
click at [310, 76] on button "What is an ideal GPA for a candidate applying for this scholarship?" at bounding box center [242, 75] width 209 height 12
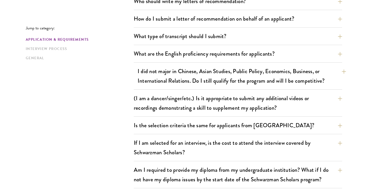
scroll to position [393, 0]
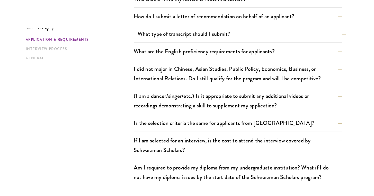
click at [290, 33] on button "What type of transcript should I submit?" at bounding box center [242, 34] width 209 height 12
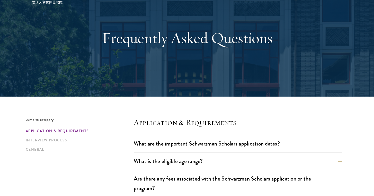
scroll to position [38, 0]
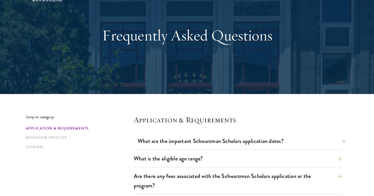
drag, startPoint x: 188, startPoint y: 142, endPoint x: 231, endPoint y: 145, distance: 43.1
click at [231, 145] on button "What are the important Schwarzman Scholars application dates?" at bounding box center [242, 141] width 209 height 12
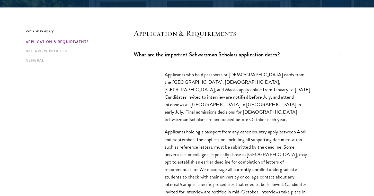
scroll to position [126, 0]
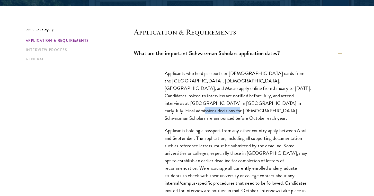
drag, startPoint x: 240, startPoint y: 103, endPoint x: 282, endPoint y: 102, distance: 41.7
click at [282, 102] on p "Applicants who hold passports or permanent resident cards from the Chinese main…" at bounding box center [238, 96] width 147 height 52
copy p "Schwarzman Scholars"
